Goal: Task Accomplishment & Management: Manage account settings

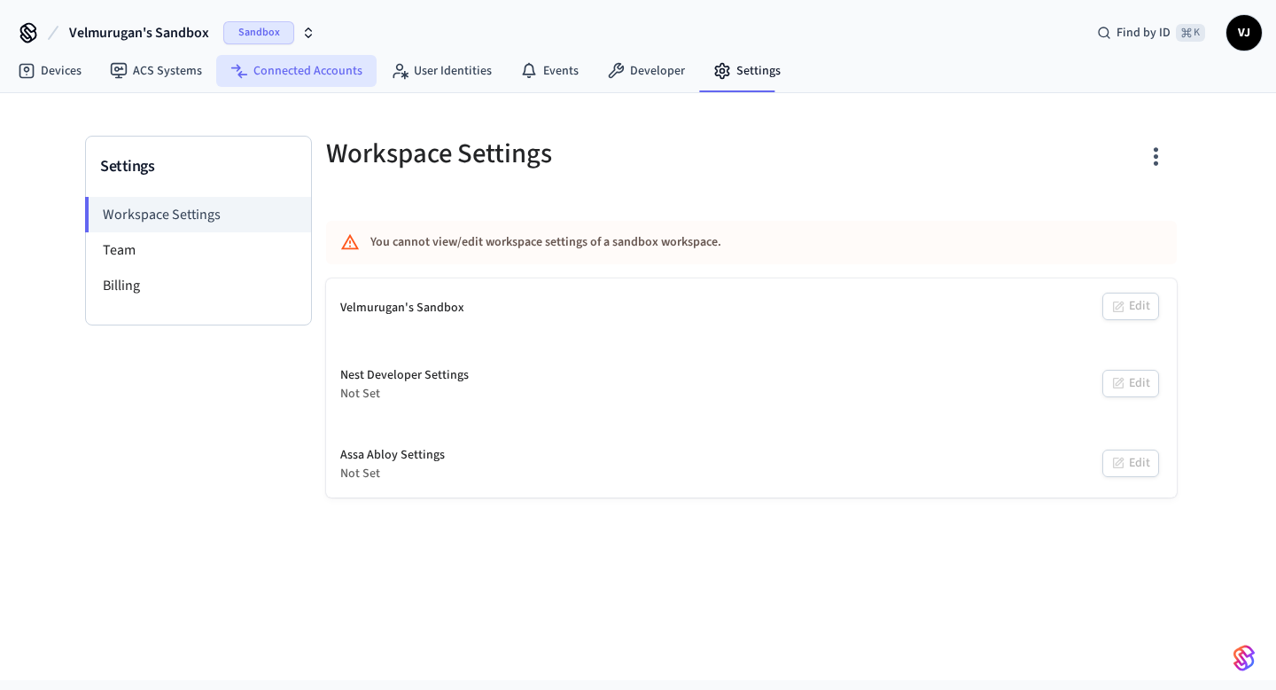
click at [264, 73] on link "Connected Accounts" at bounding box center [296, 71] width 160 height 32
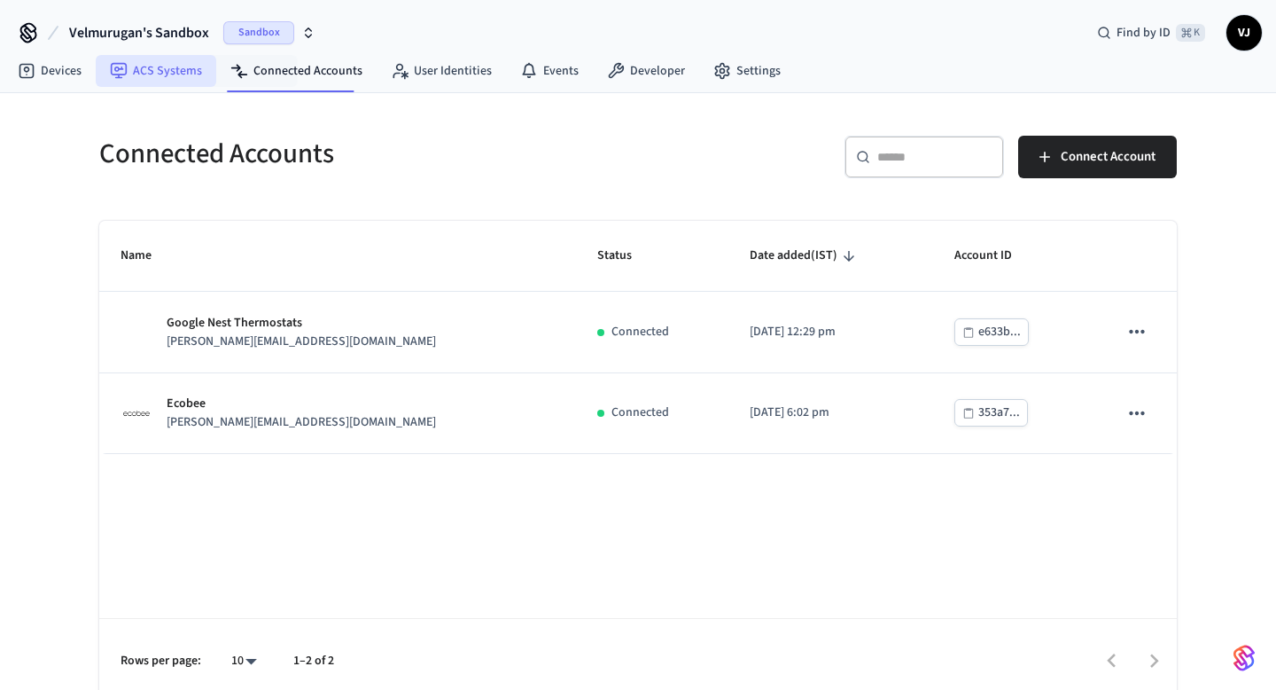
click at [175, 68] on link "ACS Systems" at bounding box center [156, 71] width 121 height 32
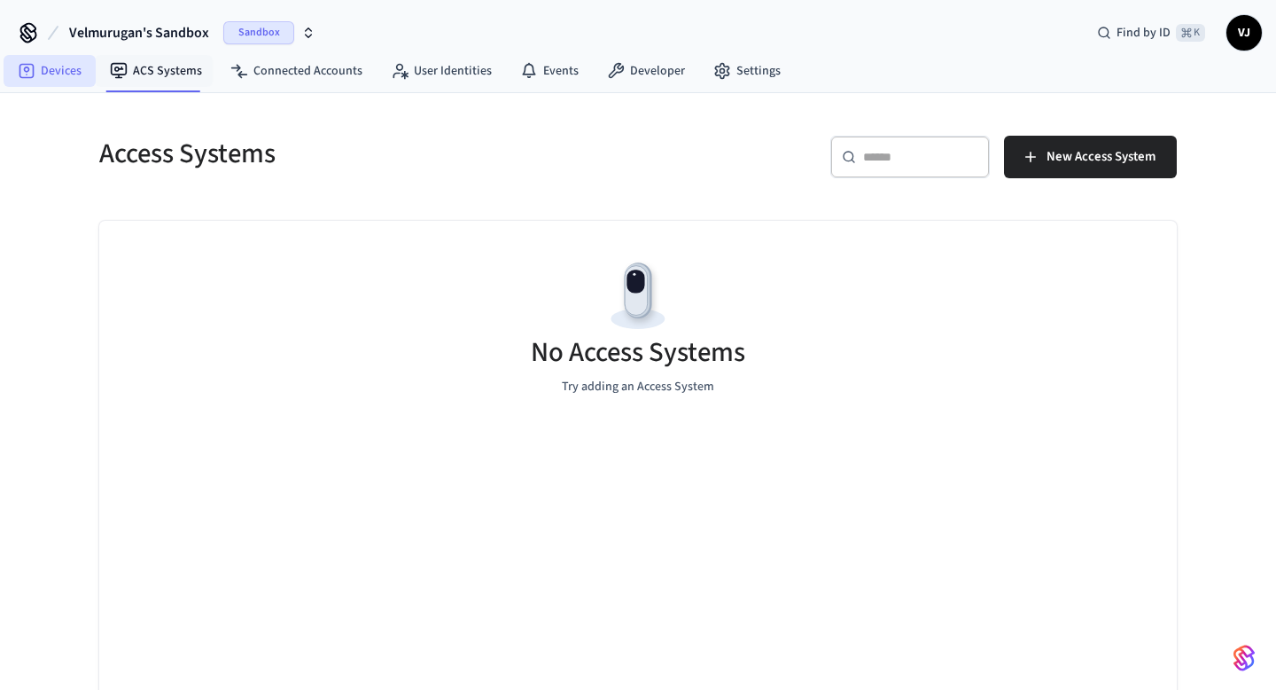
click at [58, 66] on link "Devices" at bounding box center [50, 71] width 92 height 32
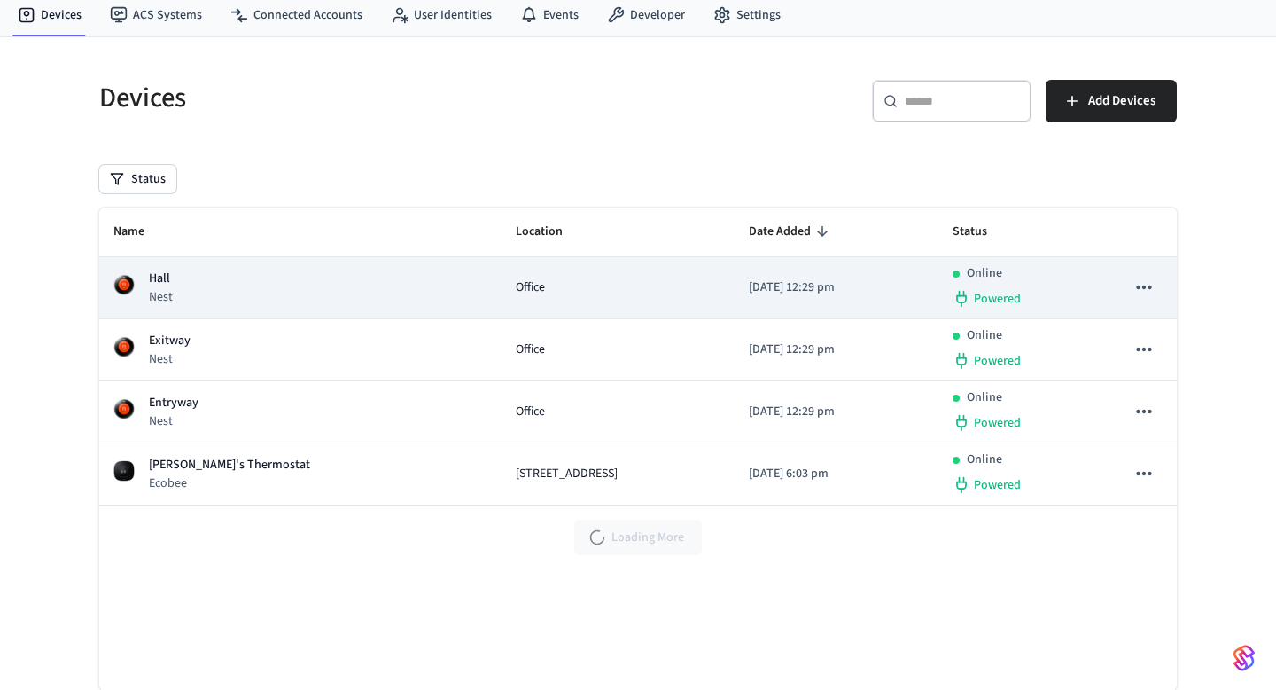
scroll to position [103, 0]
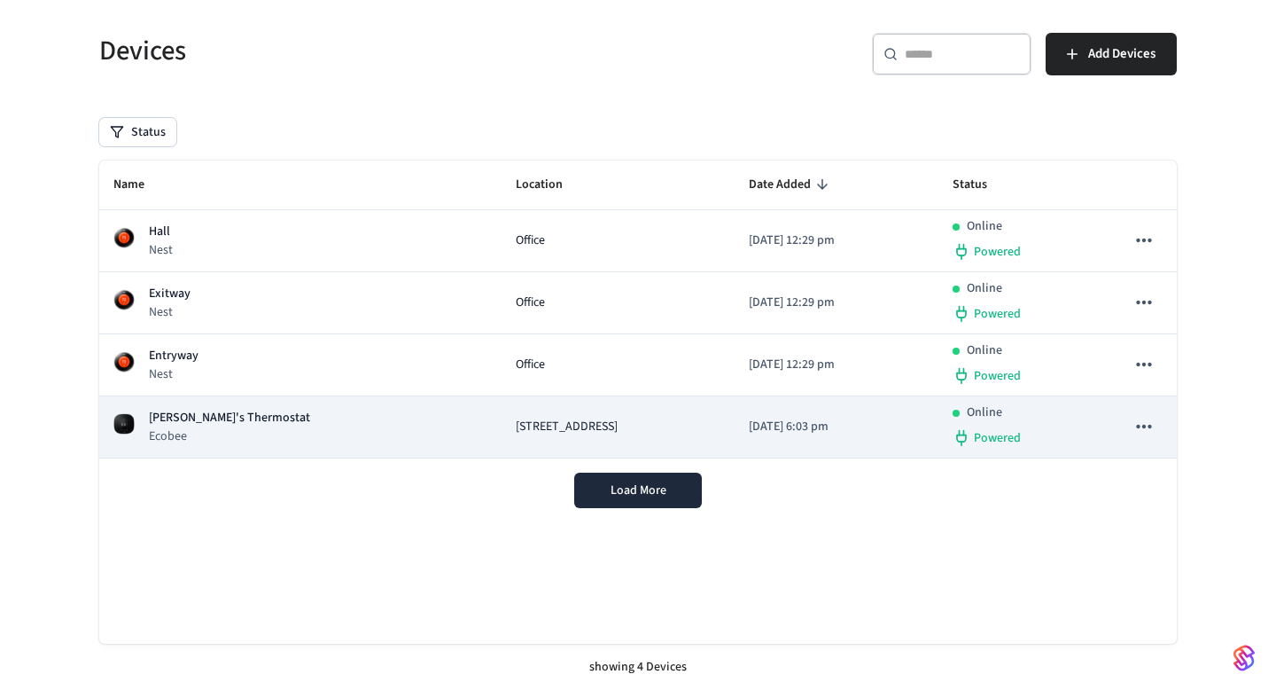
click at [208, 409] on p "[PERSON_NAME]'s Thermostat" at bounding box center [229, 418] width 161 height 19
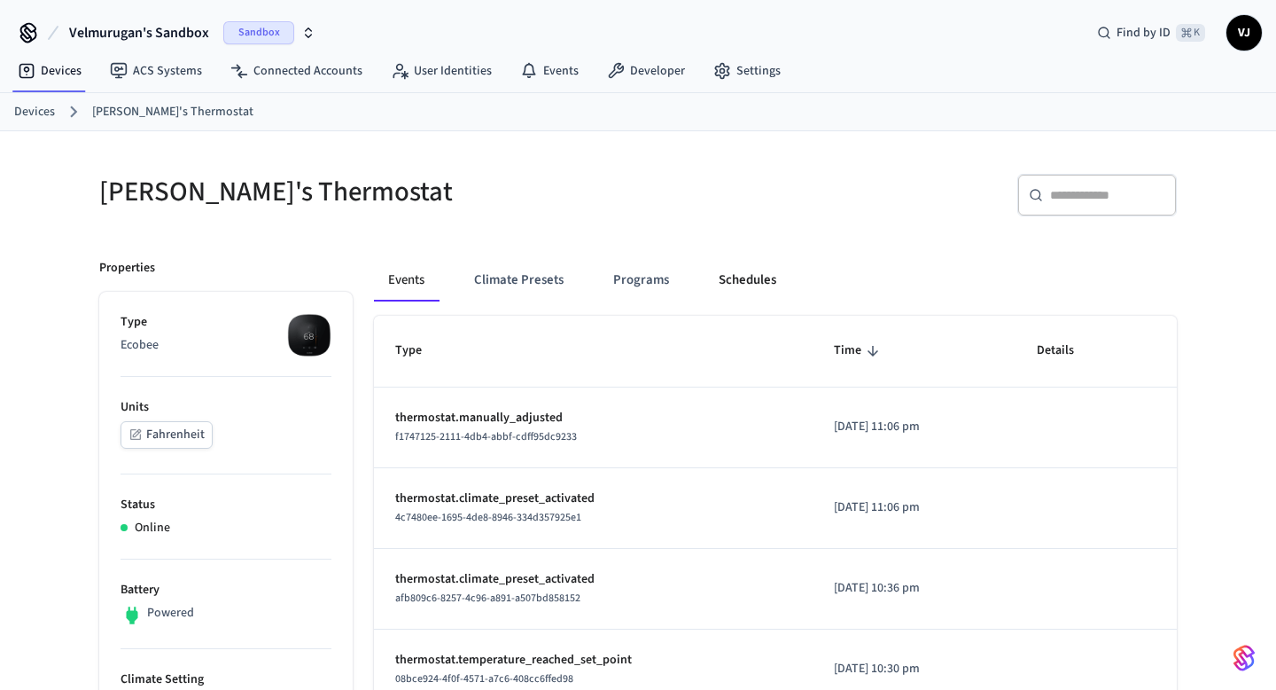
click at [725, 282] on button "Schedules" at bounding box center [748, 280] width 86 height 43
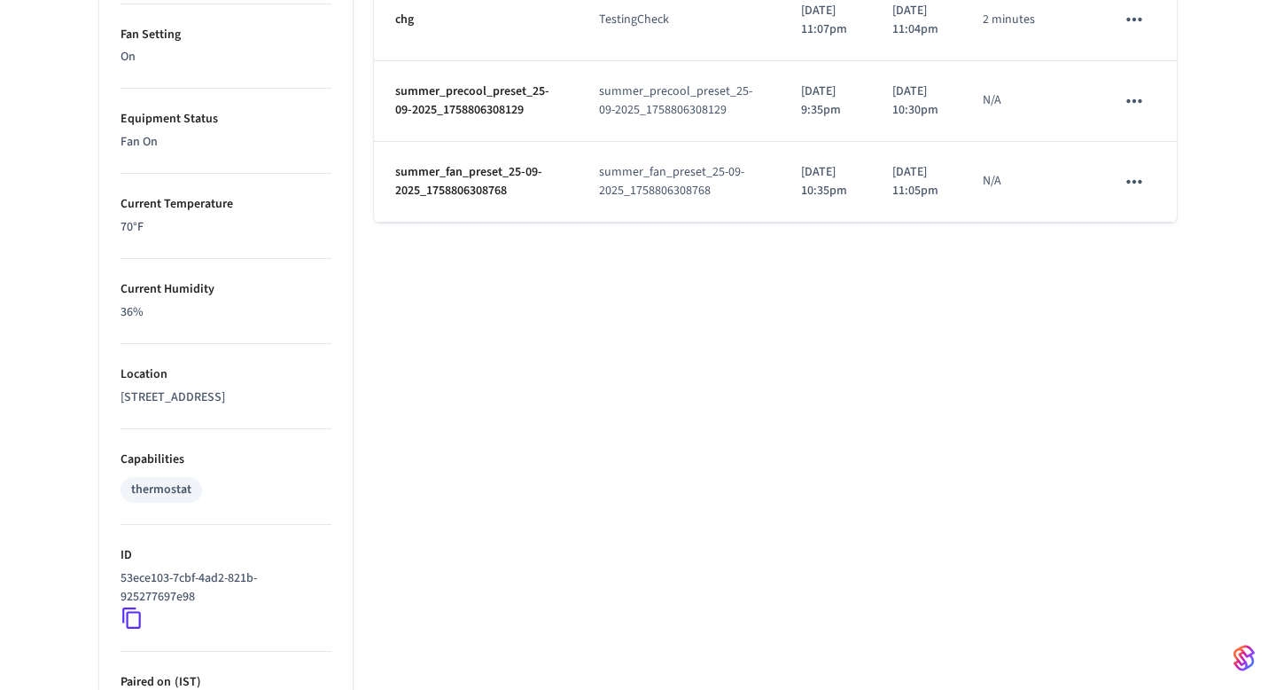
scroll to position [918, 0]
click at [1136, 113] on icon "schedules table" at bounding box center [1134, 101] width 23 height 23
click at [1162, 343] on li "Delete" at bounding box center [1176, 344] width 91 height 47
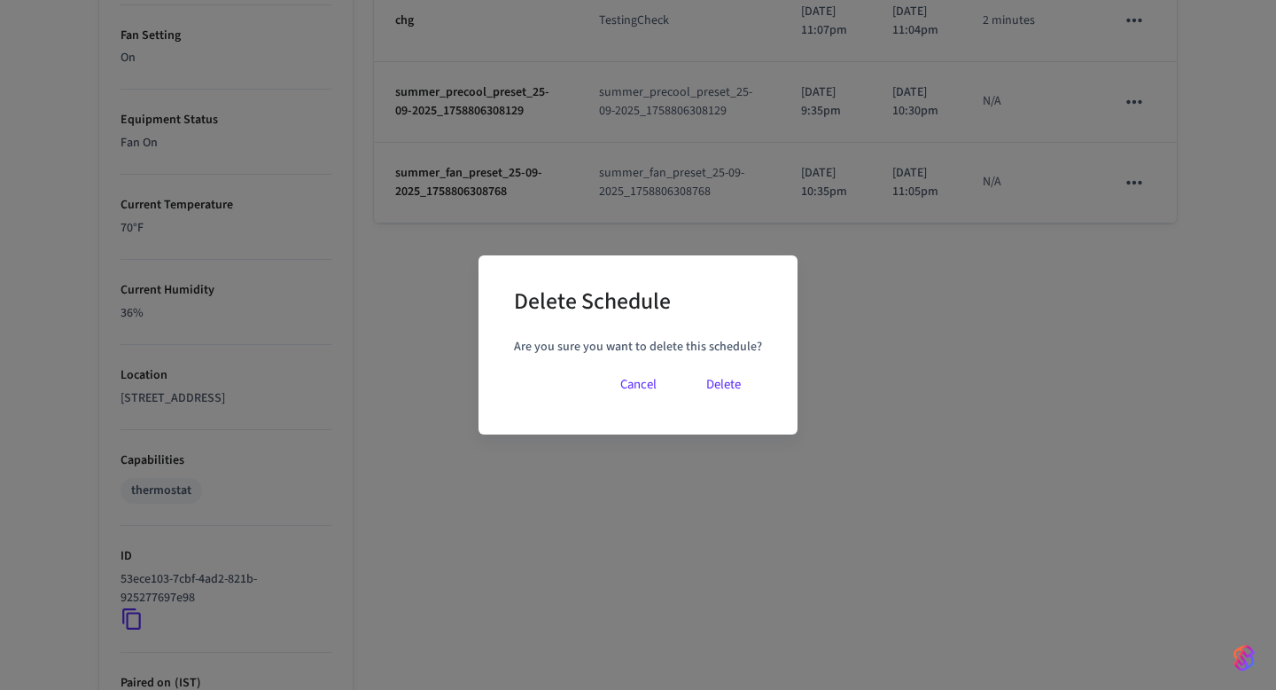
click at [714, 383] on button "Delete" at bounding box center [723, 384] width 77 height 43
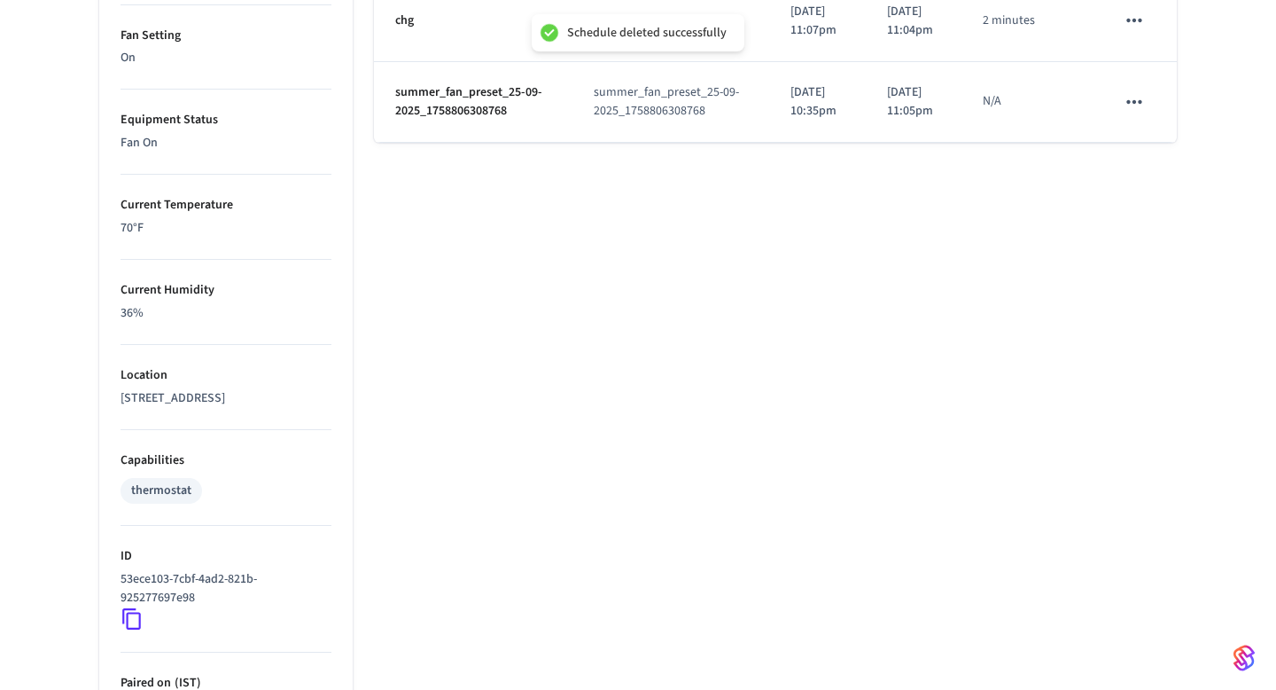
click at [1140, 103] on icon "schedules table" at bounding box center [1134, 101] width 15 height 4
click at [1151, 350] on icon at bounding box center [1152, 345] width 14 height 14
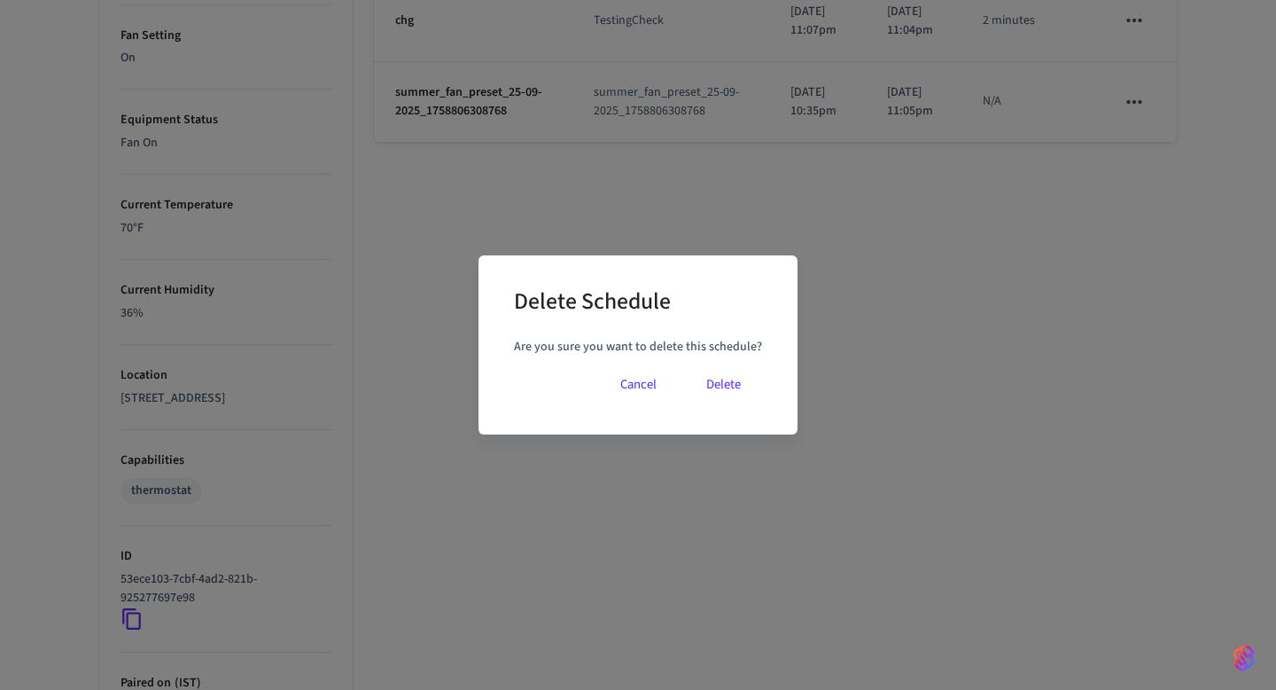
click at [707, 383] on button "Delete" at bounding box center [723, 384] width 77 height 43
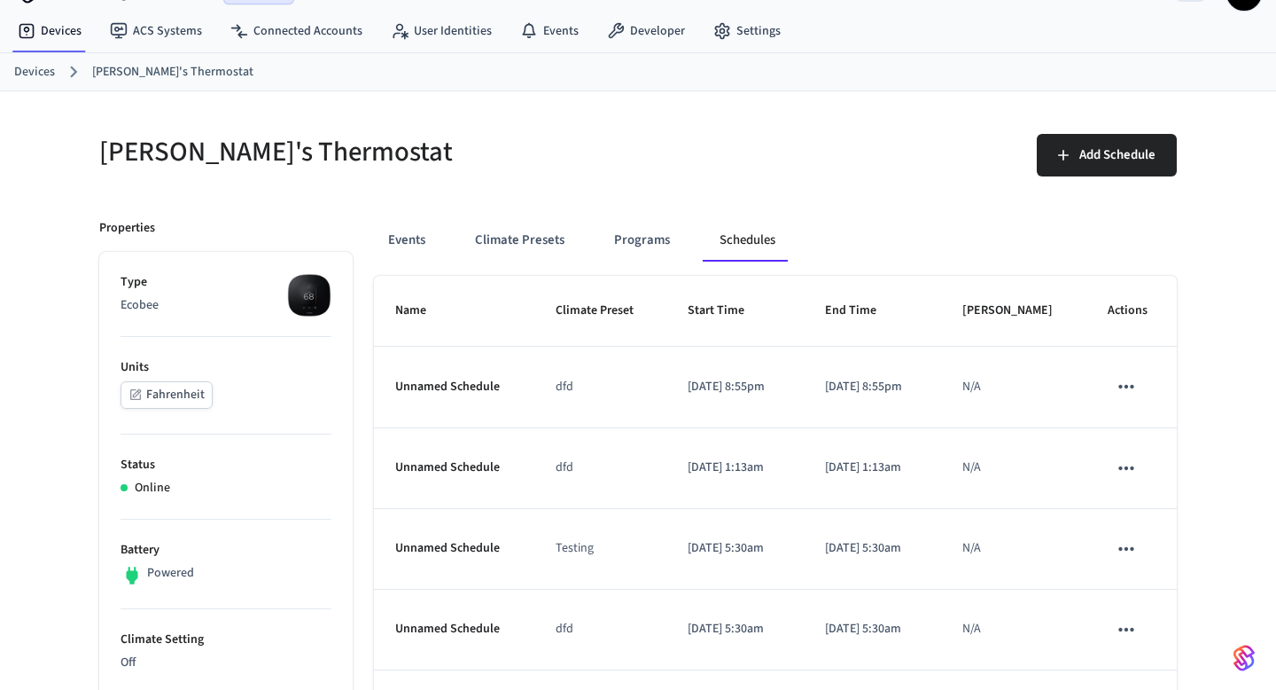
scroll to position [0, 0]
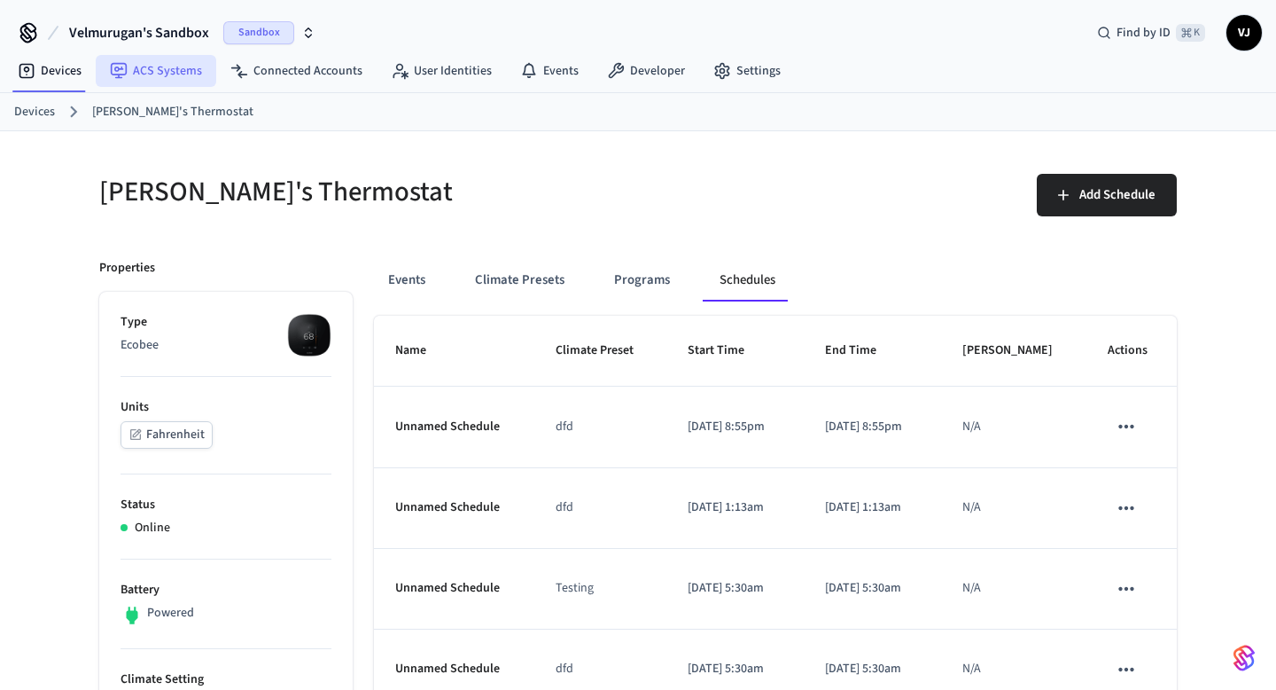
click at [172, 71] on link "ACS Systems" at bounding box center [156, 71] width 121 height 32
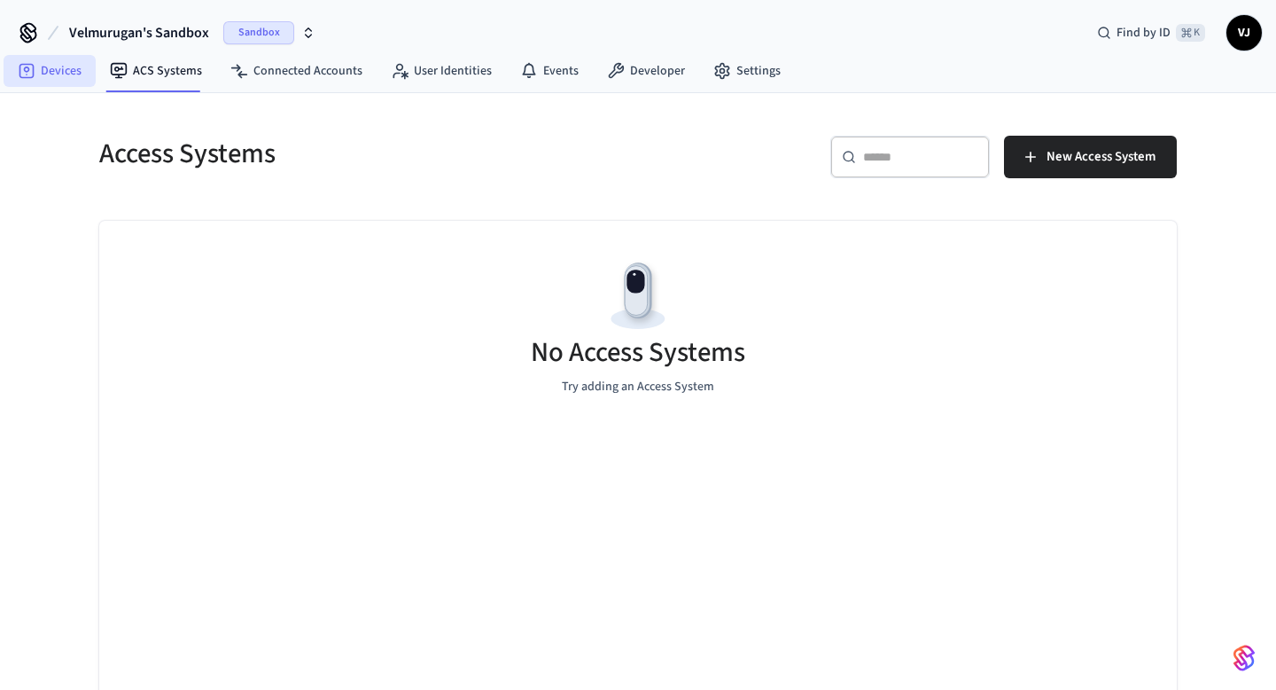
click at [76, 68] on link "Devices" at bounding box center [50, 71] width 92 height 32
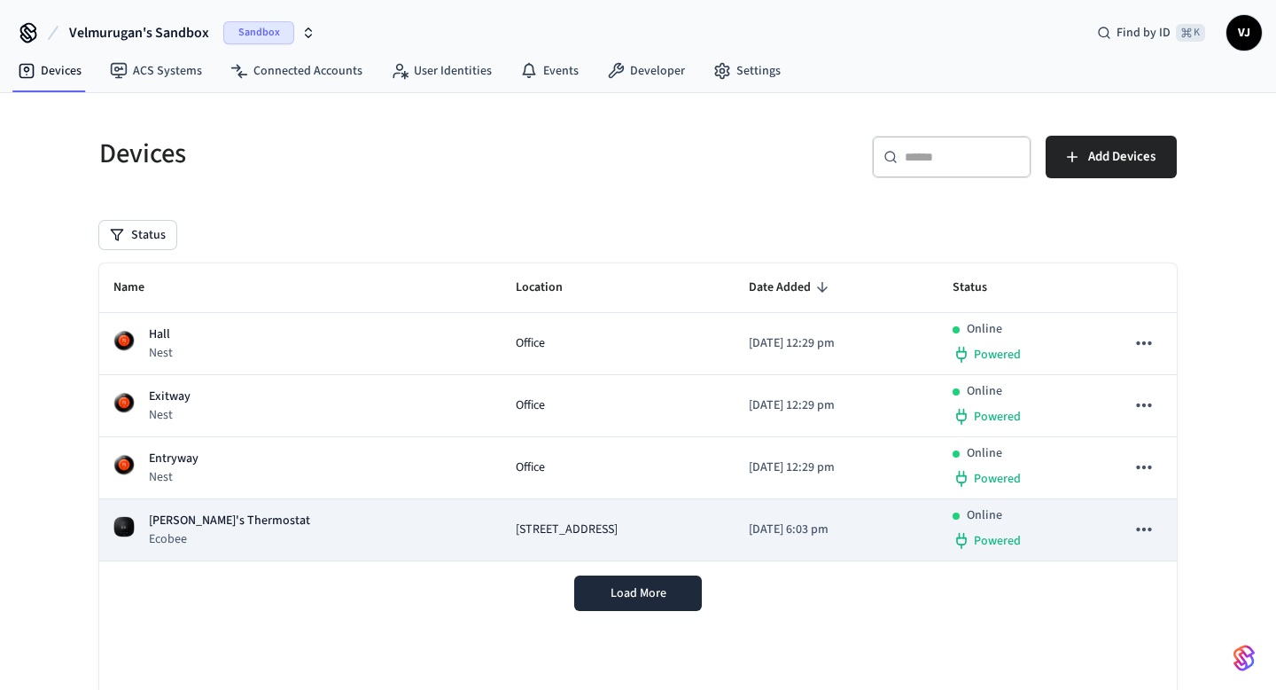
click at [237, 521] on p "[PERSON_NAME]'s Thermostat" at bounding box center [229, 520] width 161 height 19
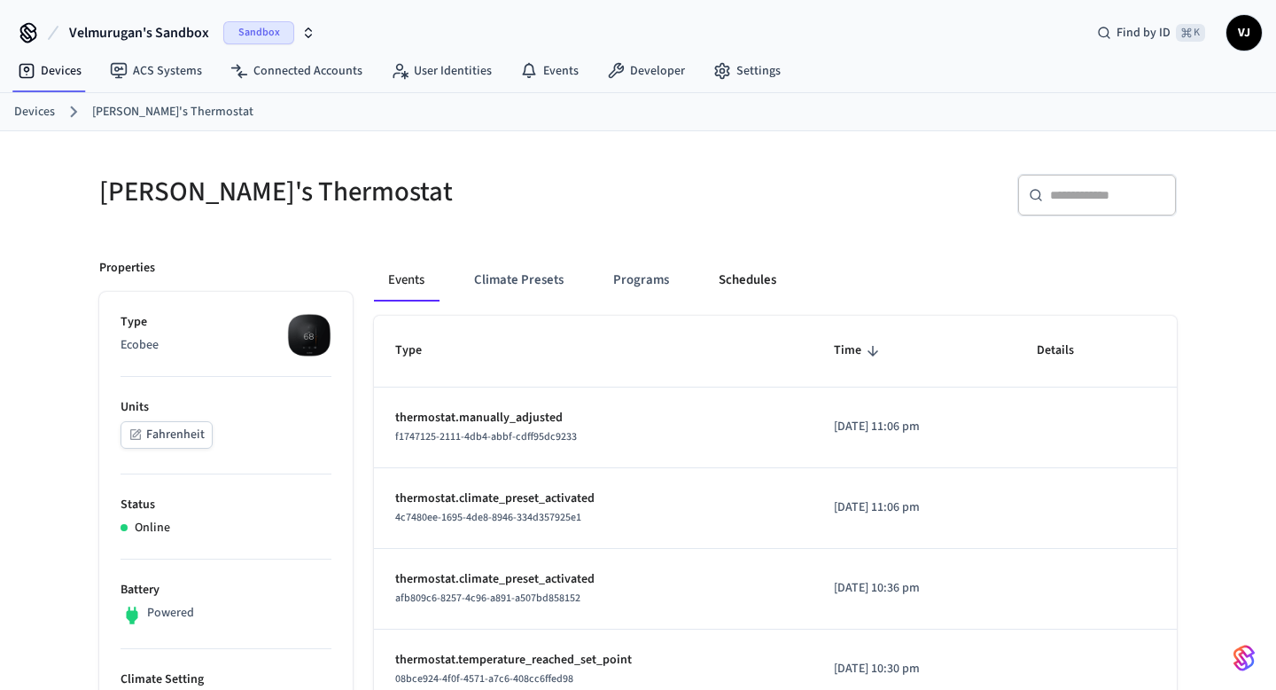
click at [740, 266] on button "Schedules" at bounding box center [748, 280] width 86 height 43
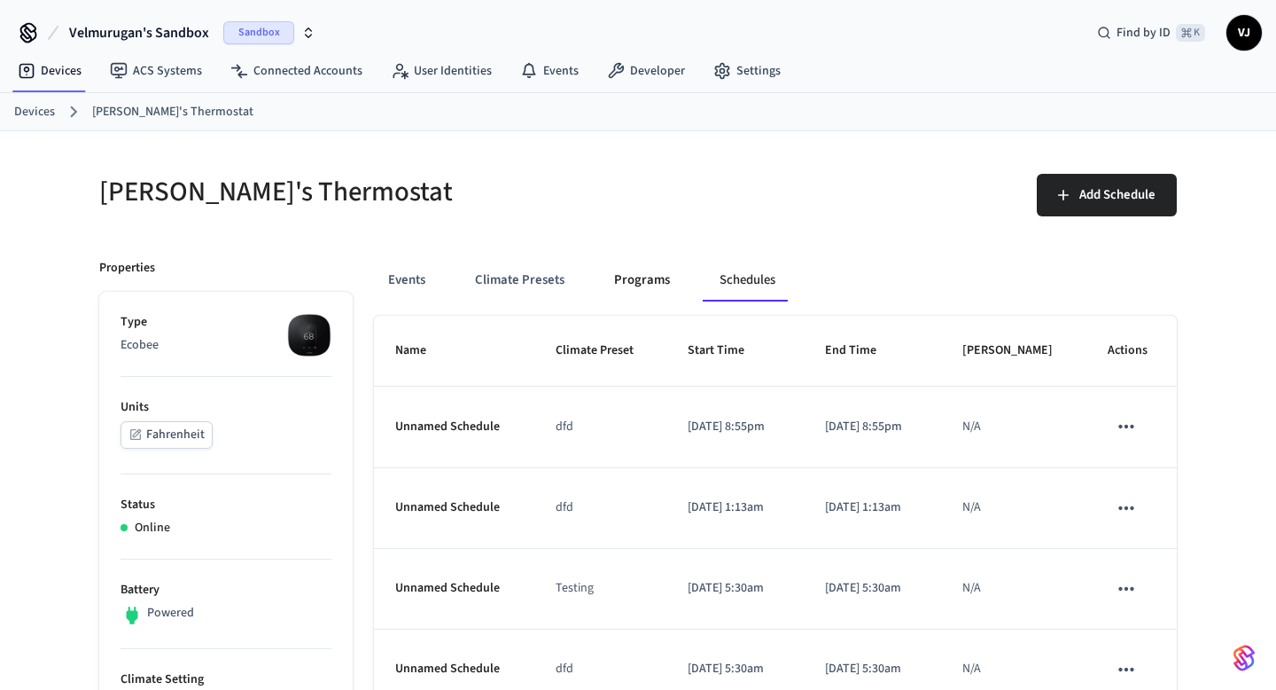
click at [657, 273] on button "Programs" at bounding box center [642, 280] width 84 height 43
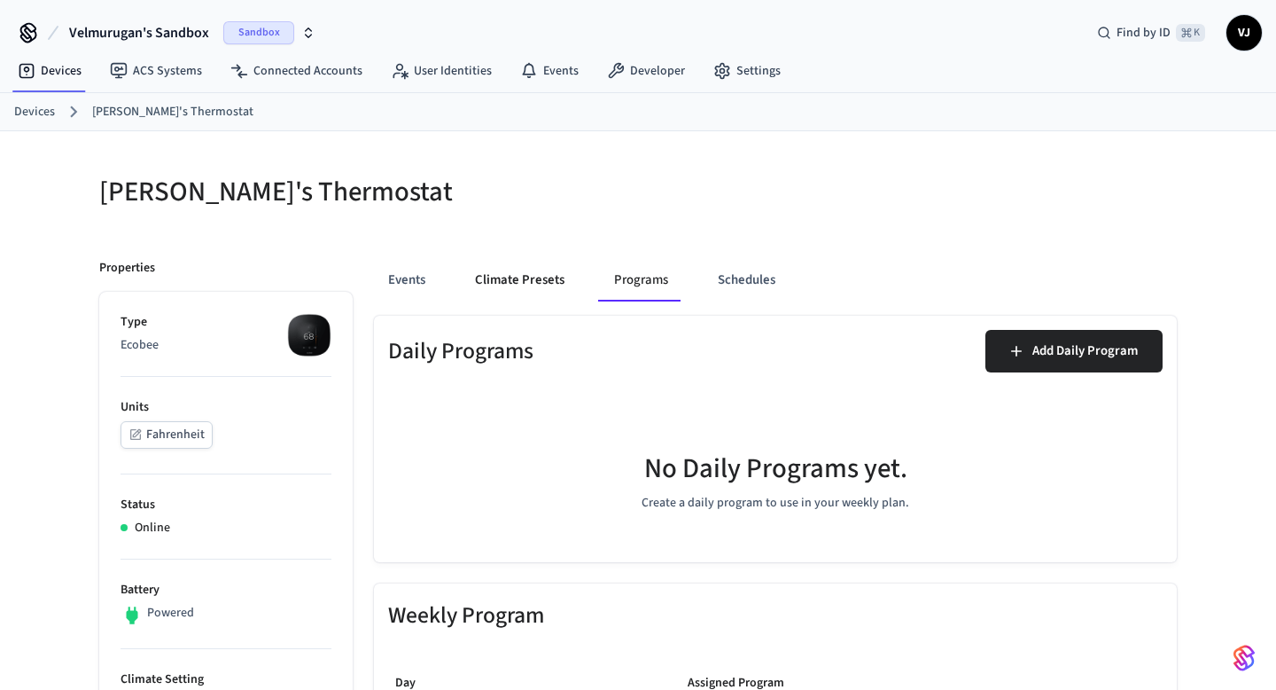
click at [541, 279] on button "Climate Presets" at bounding box center [520, 280] width 118 height 43
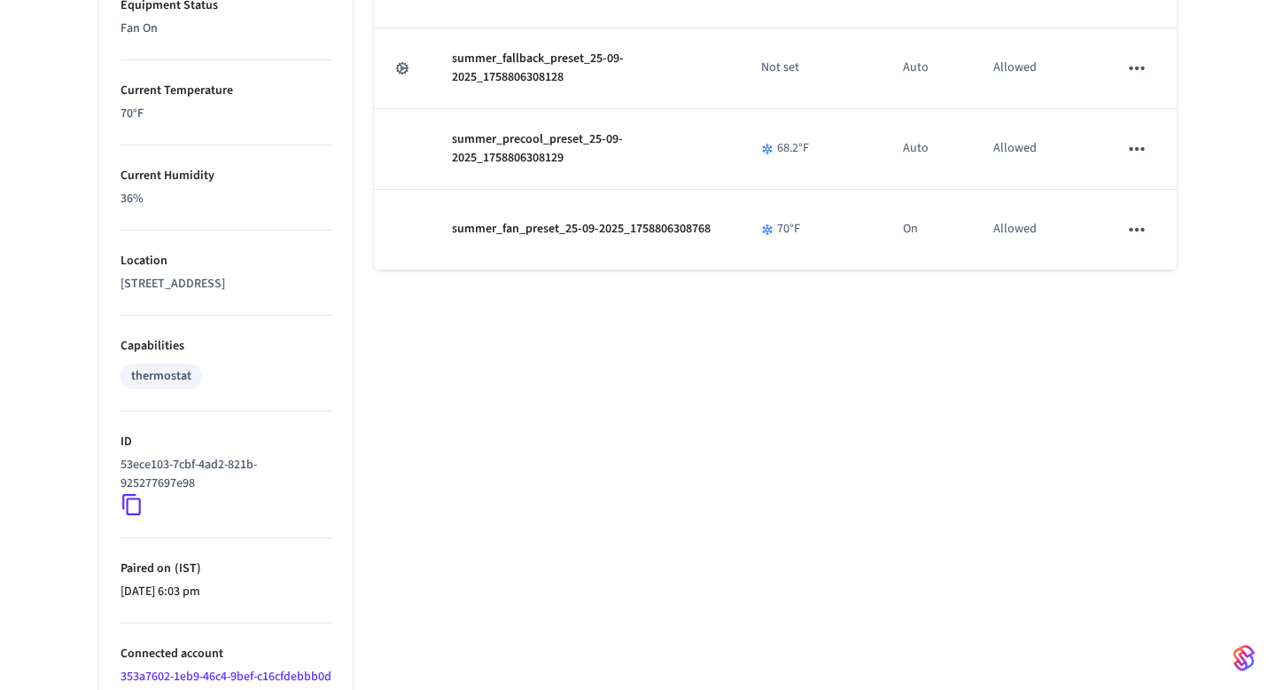
scroll to position [872, 0]
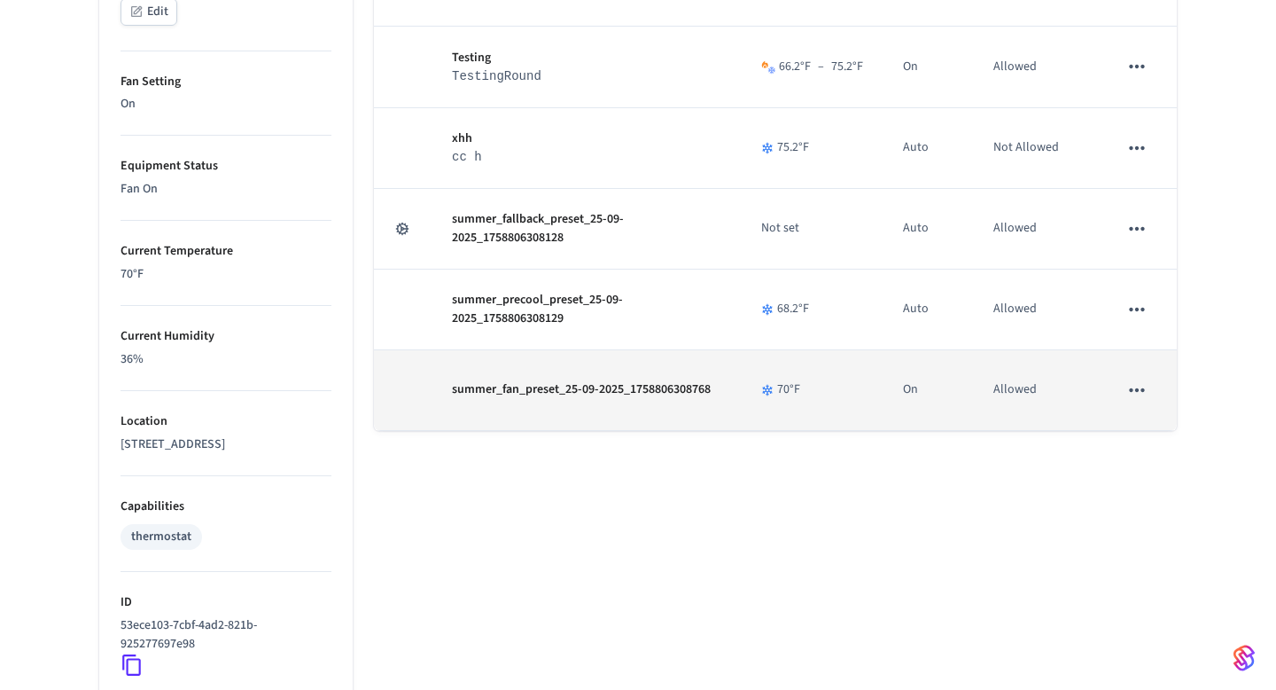
click at [1127, 388] on icon "sticky table" at bounding box center [1137, 389] width 23 height 23
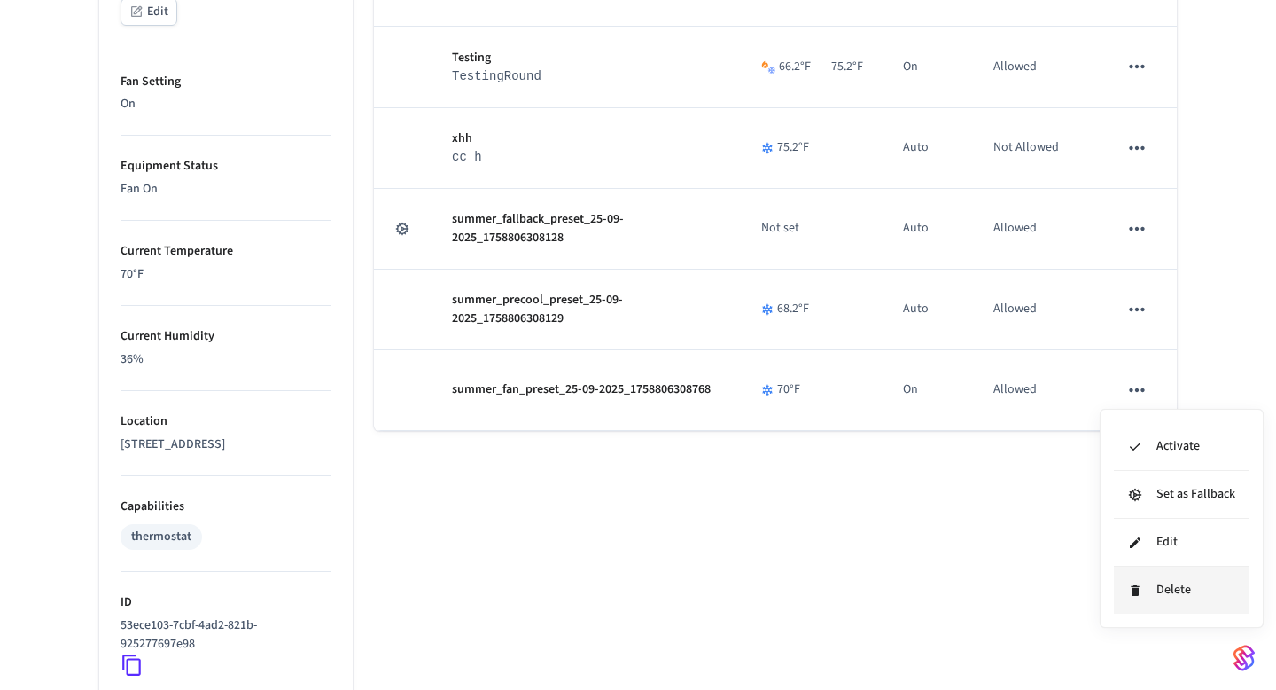
click at [1158, 578] on li "Delete" at bounding box center [1182, 589] width 136 height 47
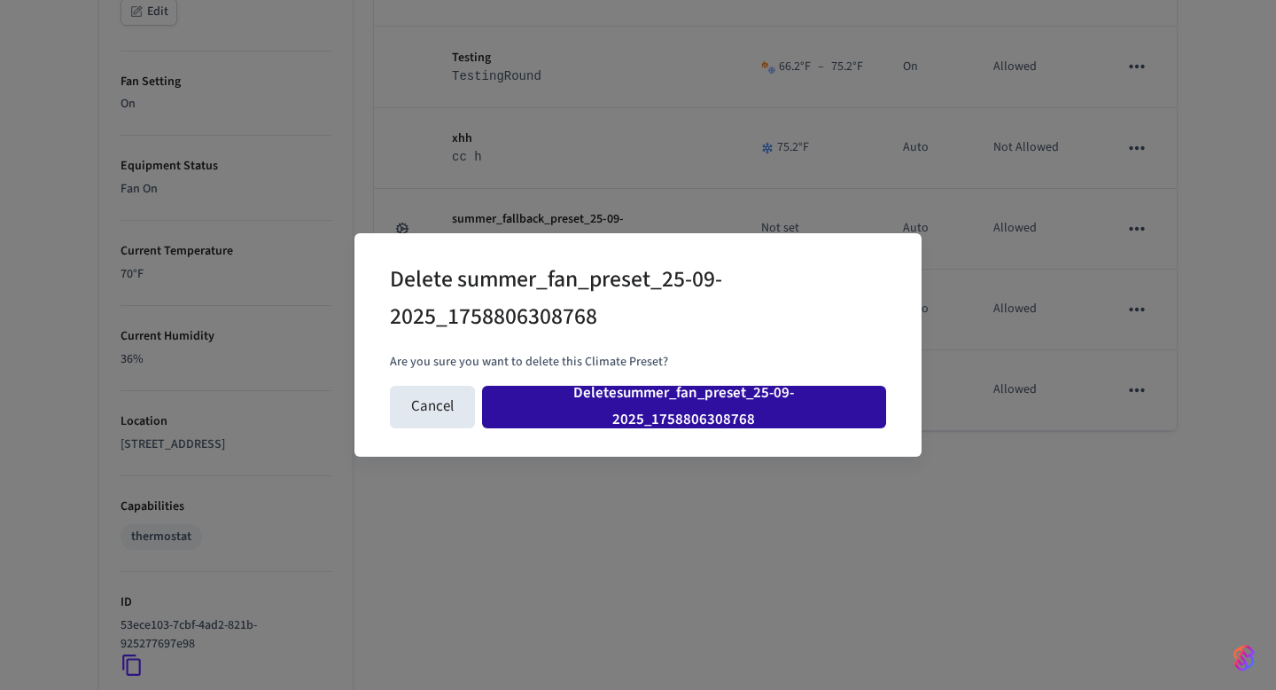
click at [779, 403] on button "Delete summer_fan_preset_25-09-2025_1758806308768" at bounding box center [684, 407] width 404 height 43
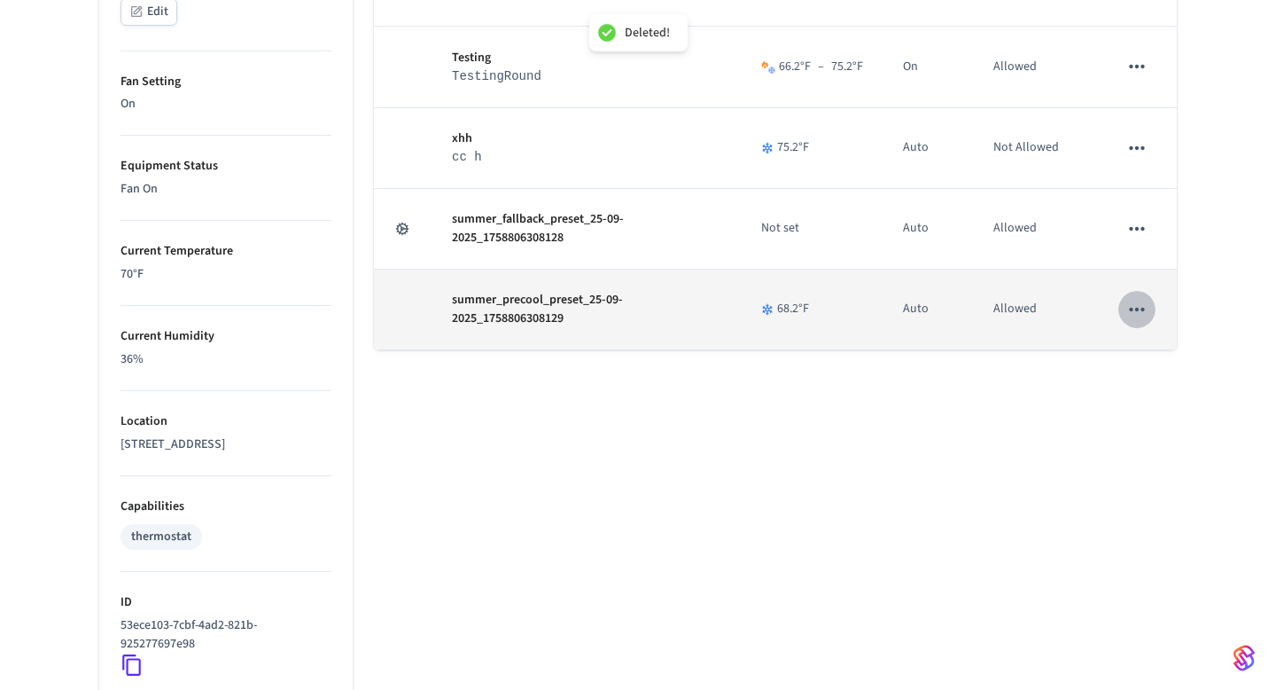
click at [1141, 308] on icon "sticky table" at bounding box center [1137, 309] width 23 height 23
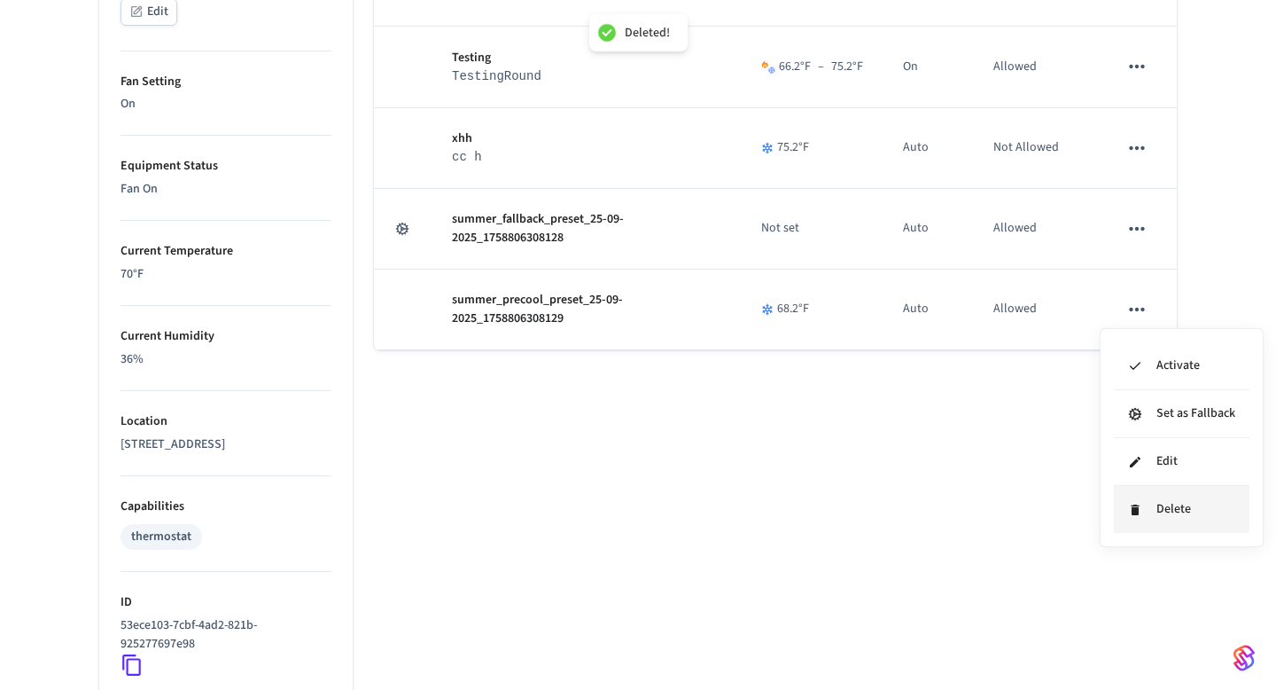
click at [1171, 529] on li "Delete" at bounding box center [1182, 509] width 136 height 47
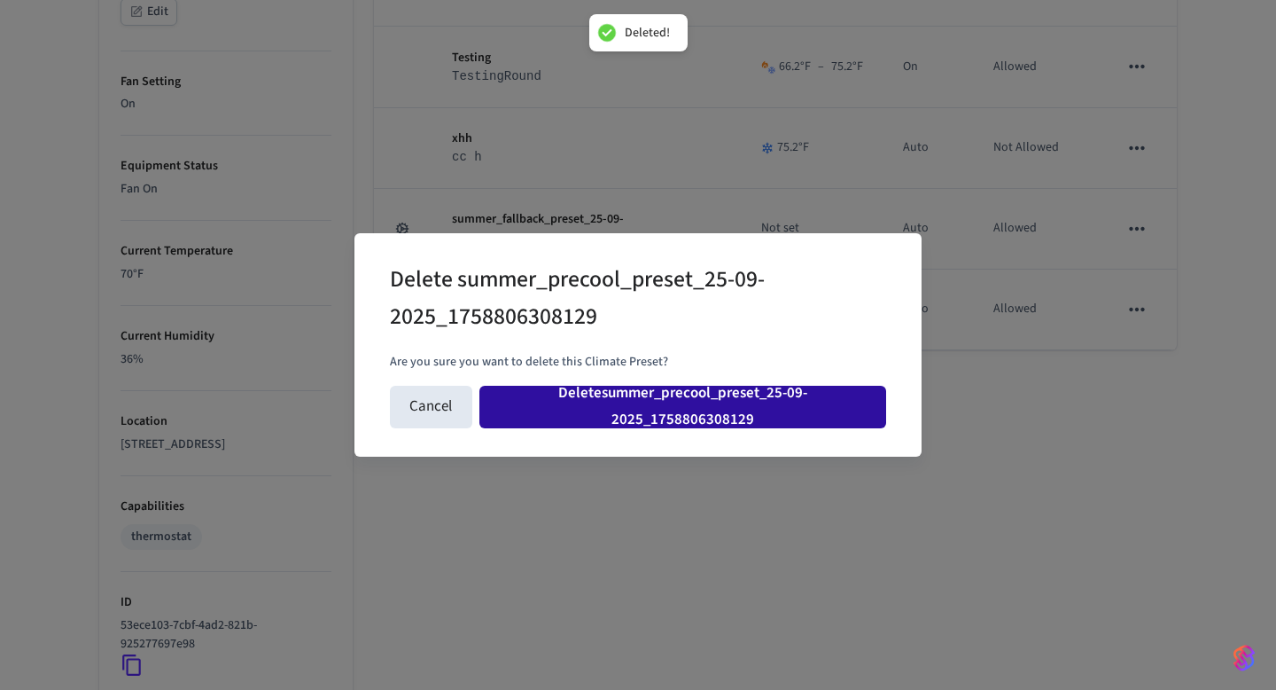
click at [824, 404] on button "Delete summer_precool_preset_25-09-2025_1758806308129" at bounding box center [683, 407] width 407 height 43
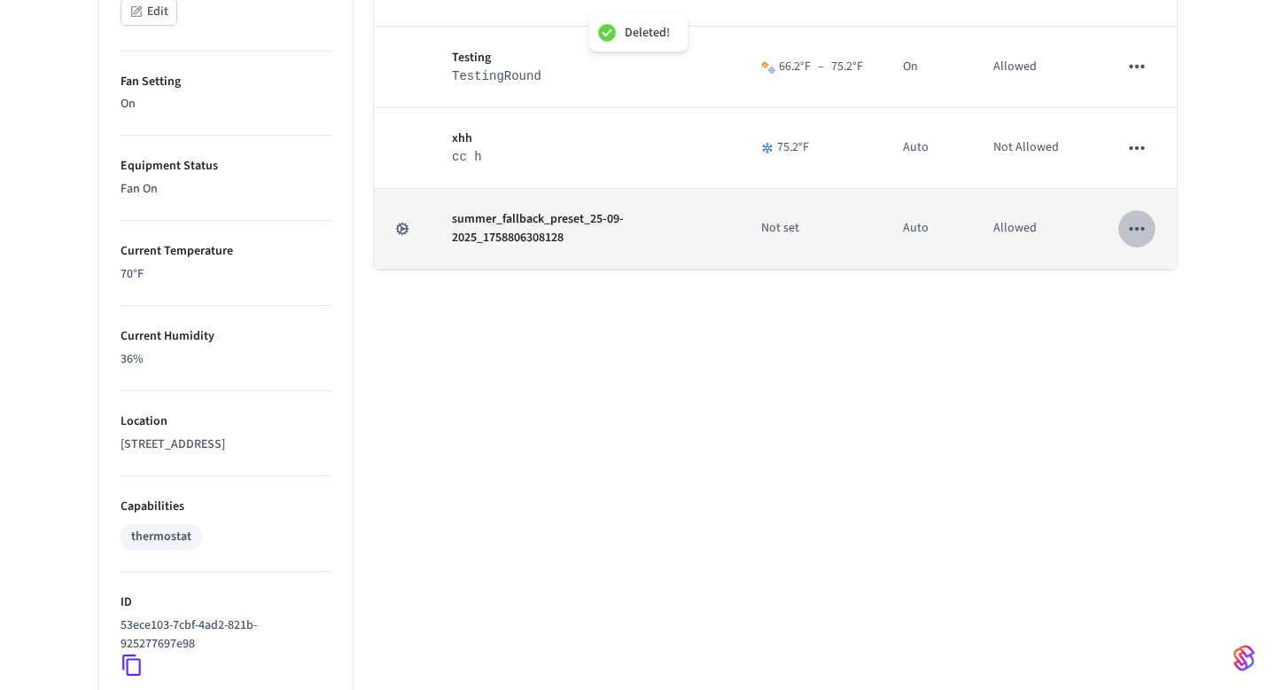
click at [1142, 224] on icon "sticky table" at bounding box center [1137, 228] width 23 height 23
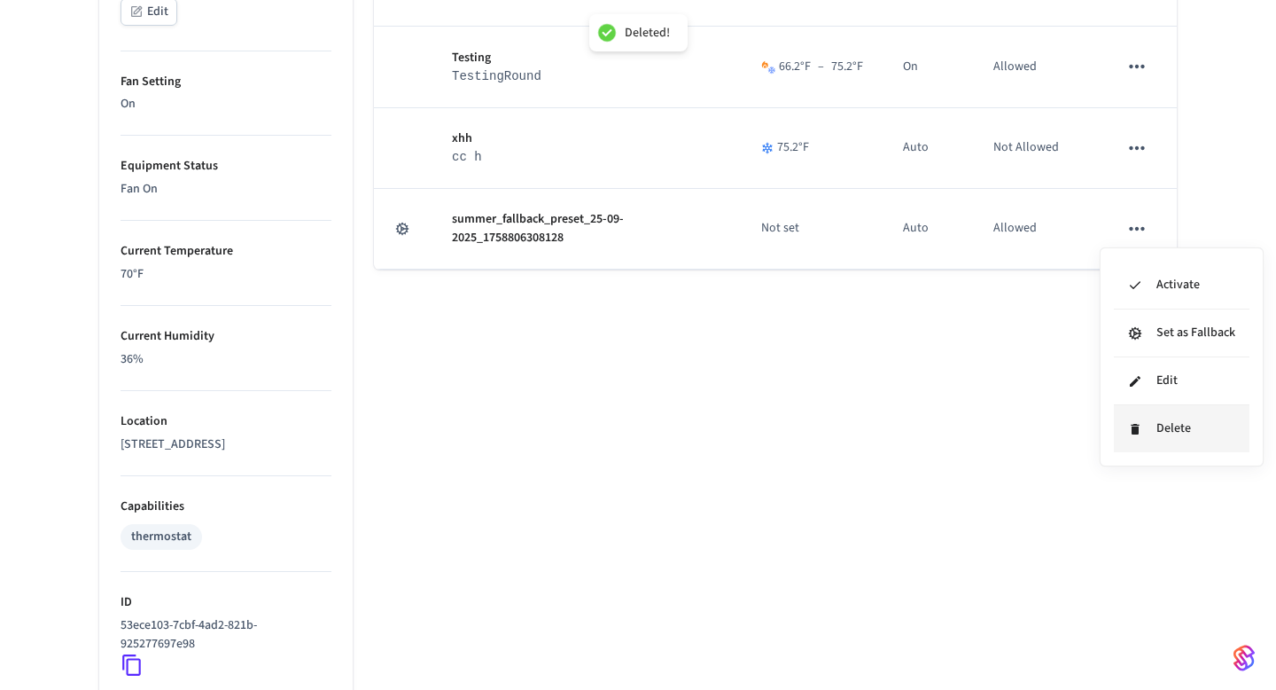
click at [1133, 417] on li "Delete" at bounding box center [1182, 428] width 136 height 47
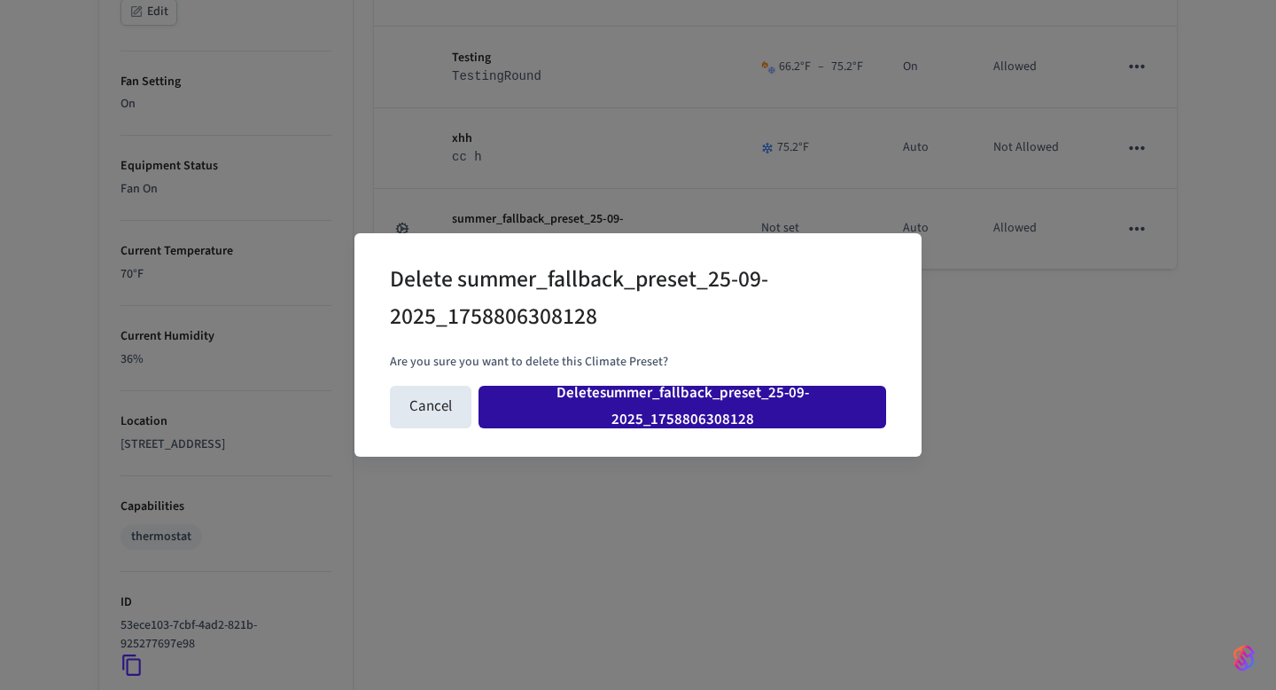
click at [758, 387] on button "Delete summer_fallback_preset_25-09-2025_1758806308128" at bounding box center [683, 407] width 408 height 43
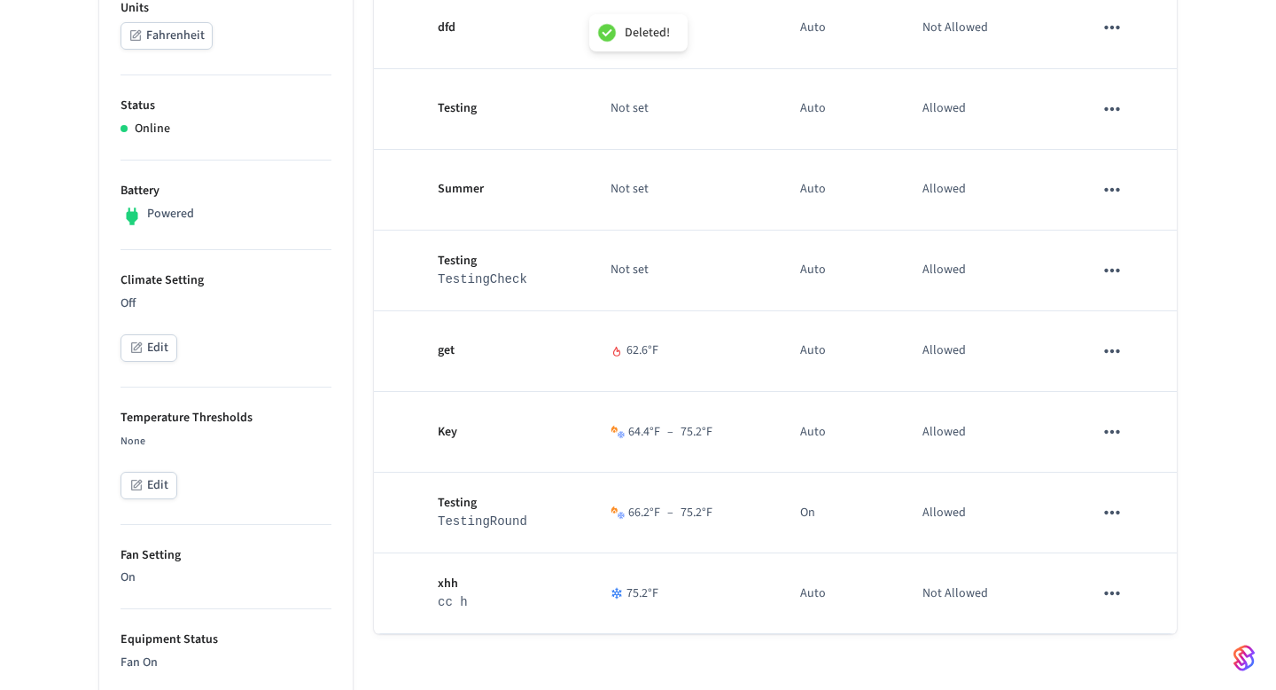
scroll to position [0, 0]
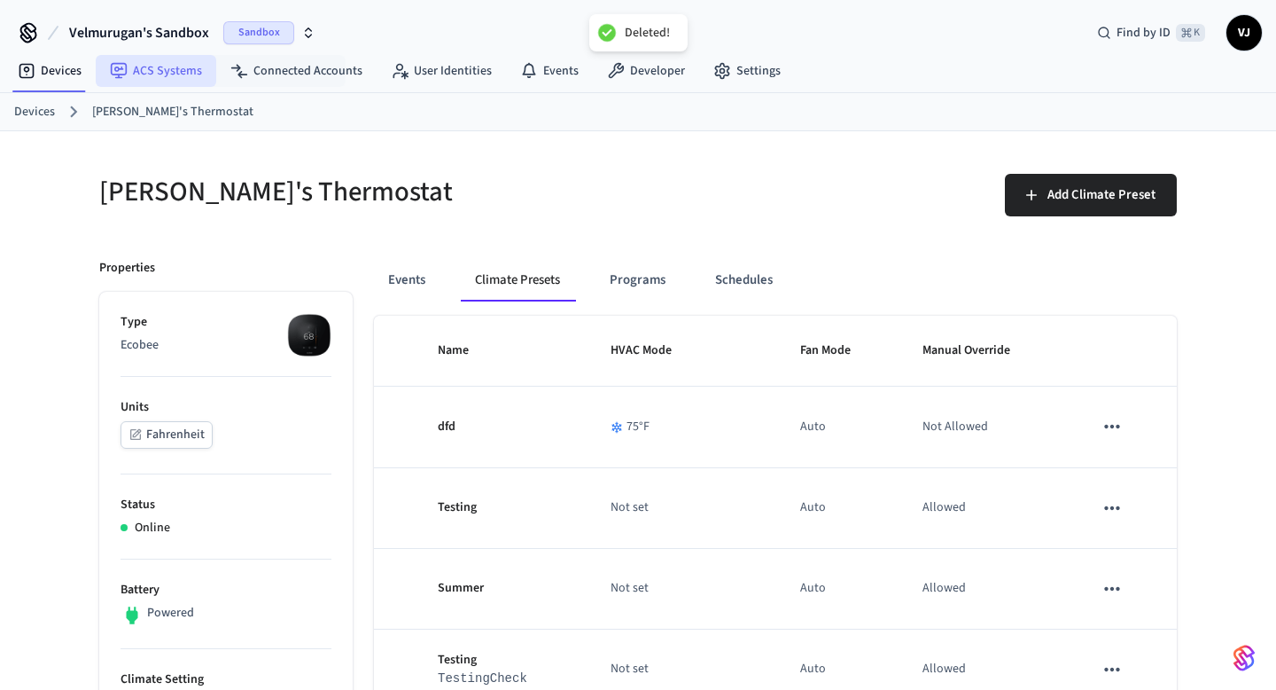
click at [174, 74] on link "ACS Systems" at bounding box center [156, 71] width 121 height 32
